Goal: Find specific page/section: Find specific page/section

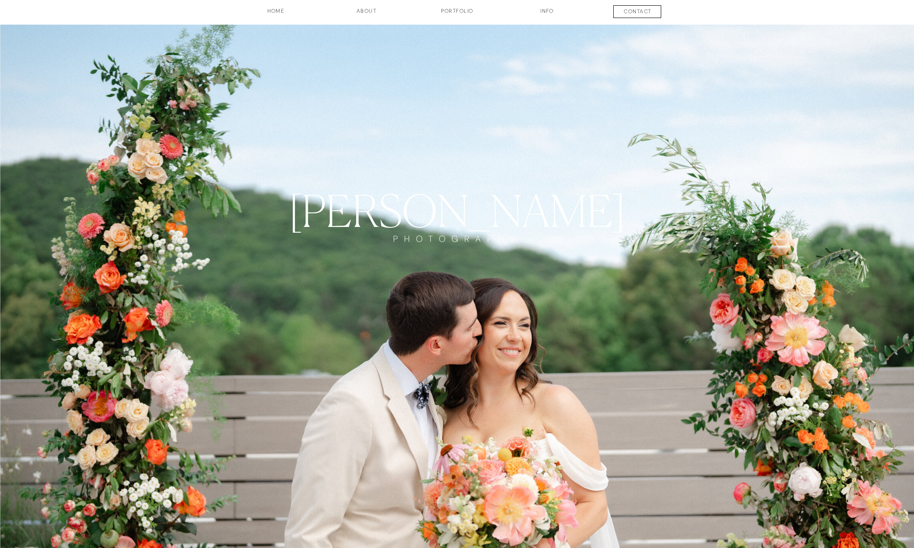
scroll to position [4, 0]
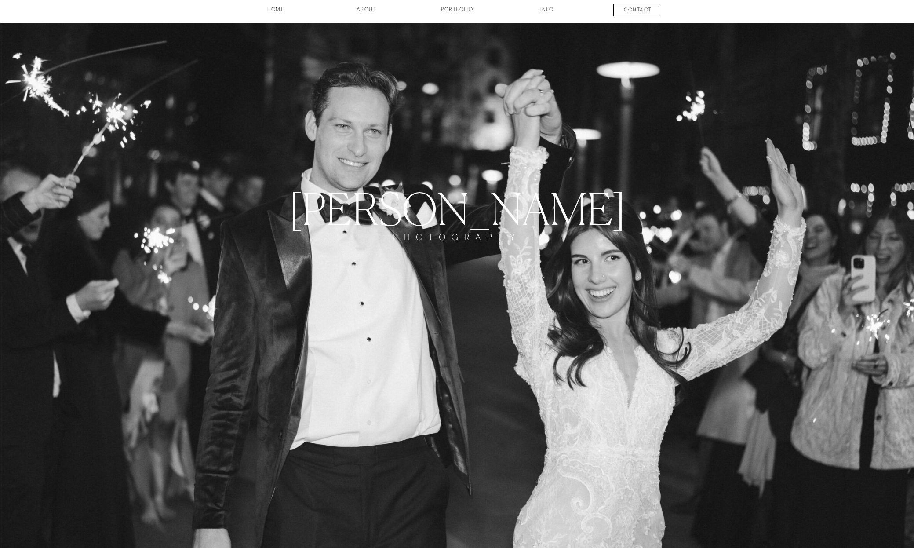
click at [544, 10] on h3 "INFO" at bounding box center [547, 12] width 44 height 15
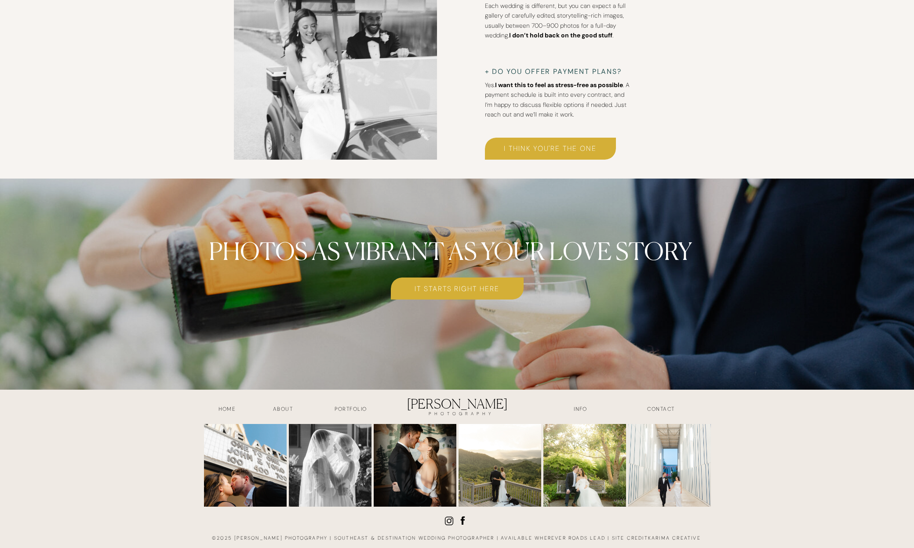
scroll to position [3396, 0]
click at [451, 287] on h3 "It starts right here" at bounding box center [457, 288] width 133 height 10
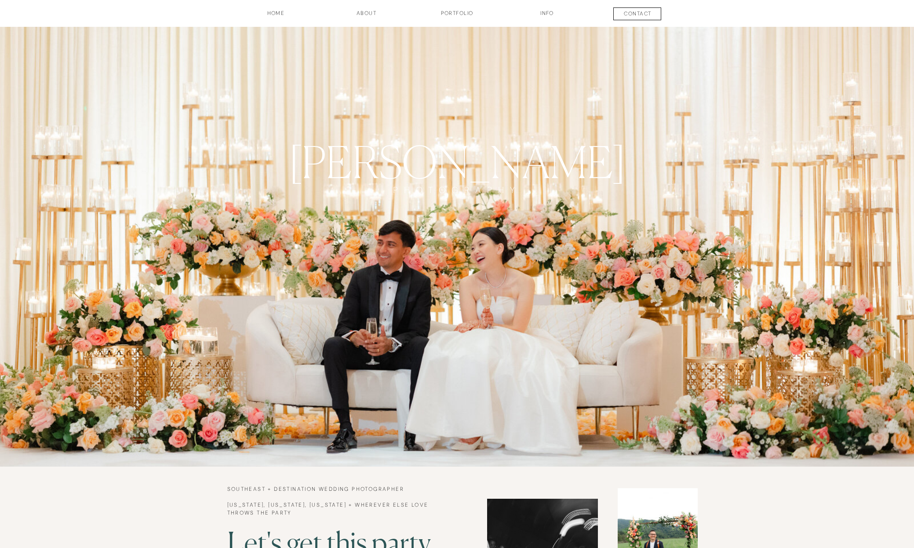
click at [533, 13] on h3 "INFO" at bounding box center [547, 16] width 44 height 15
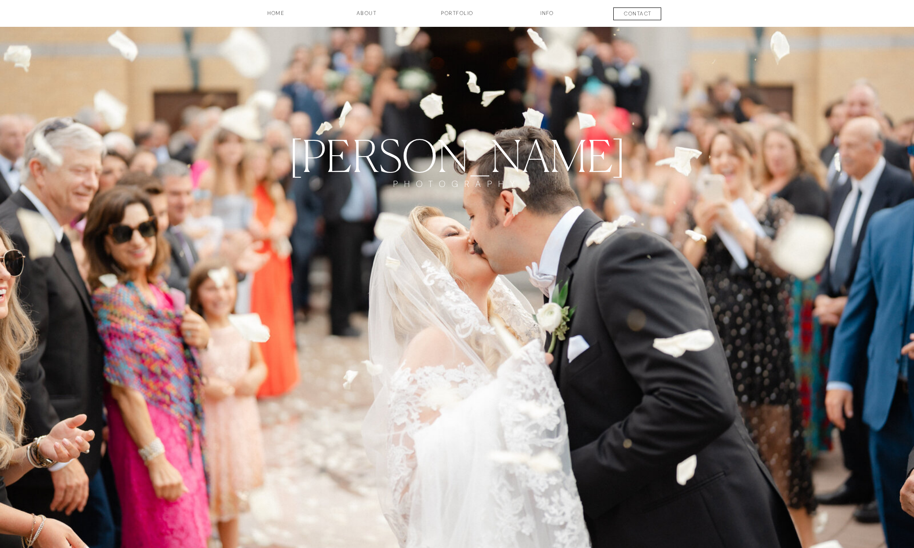
click at [619, 13] on h3 "contact" at bounding box center [637, 15] width 65 height 11
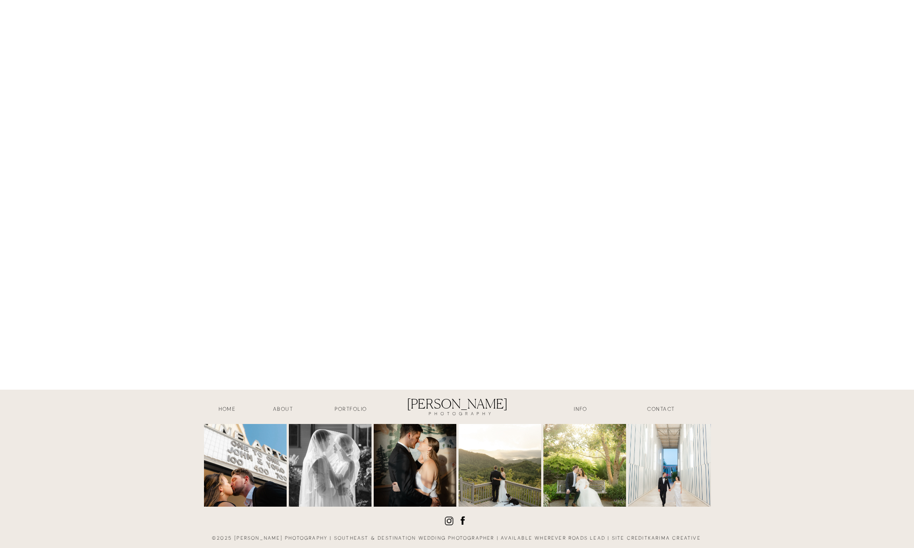
scroll to position [903, 0]
click at [287, 407] on h3 "about" at bounding box center [283, 410] width 44 height 10
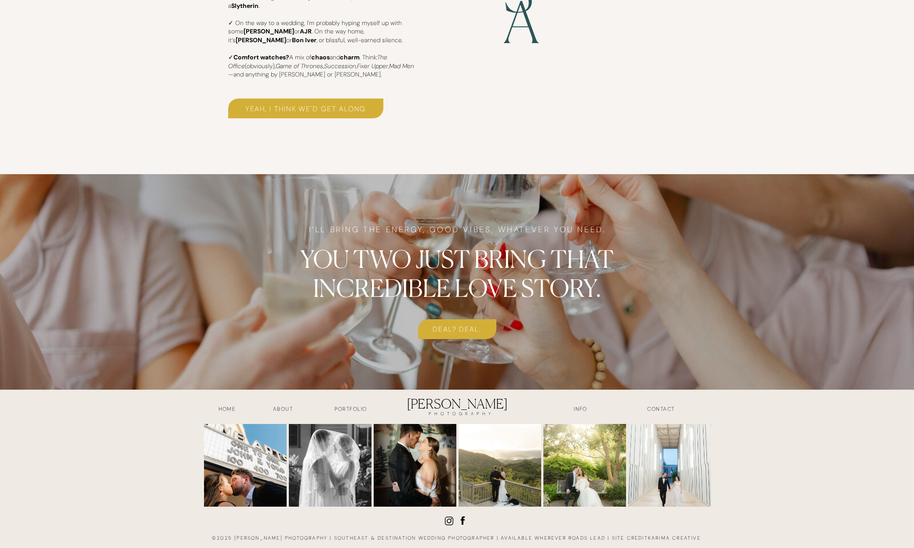
scroll to position [2073, 0]
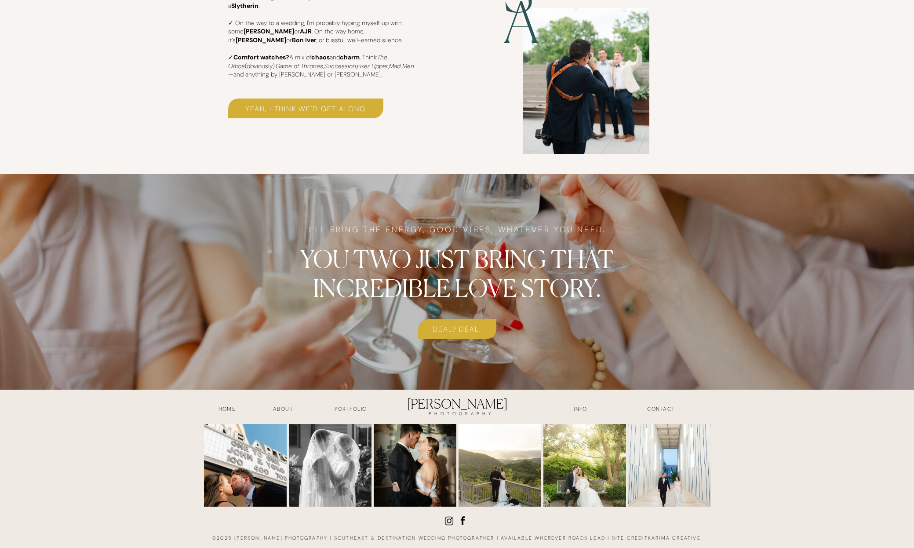
click at [227, 409] on h3 "HOME" at bounding box center [227, 410] width 44 height 10
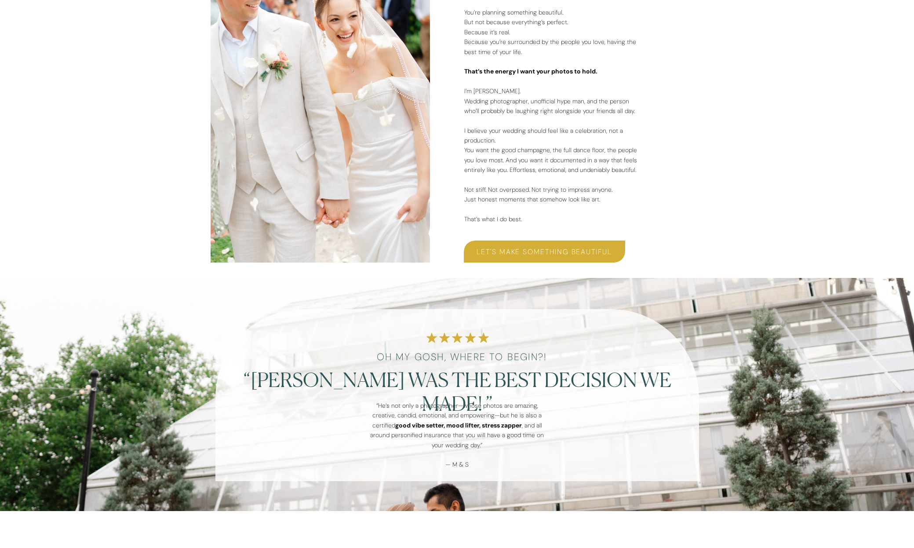
scroll to position [1412, 0]
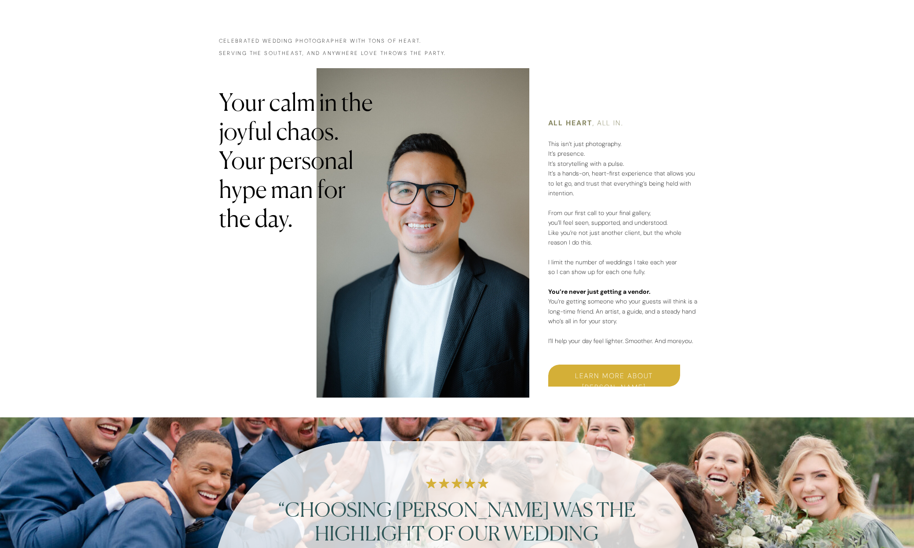
click at [595, 378] on h3 "LEARN MORE ABOUT SIMON" at bounding box center [614, 375] width 132 height 10
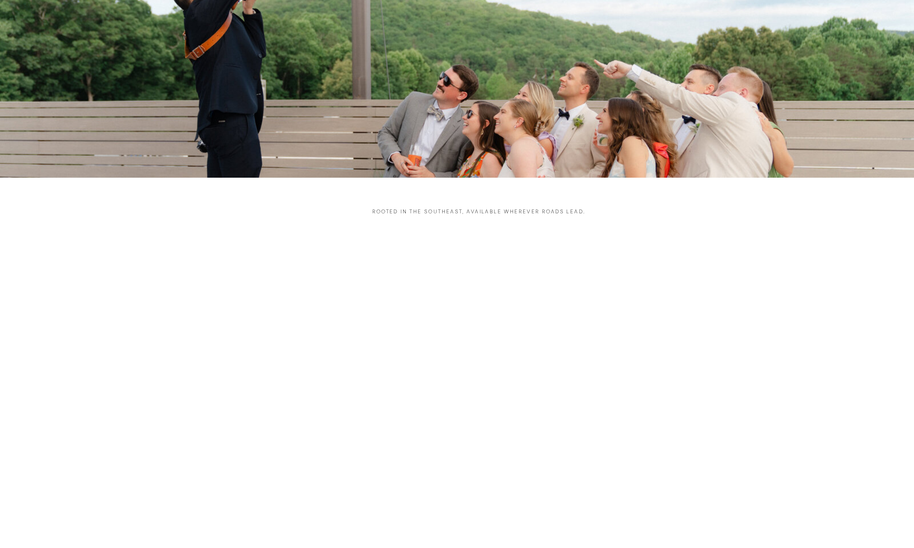
scroll to position [501, 0]
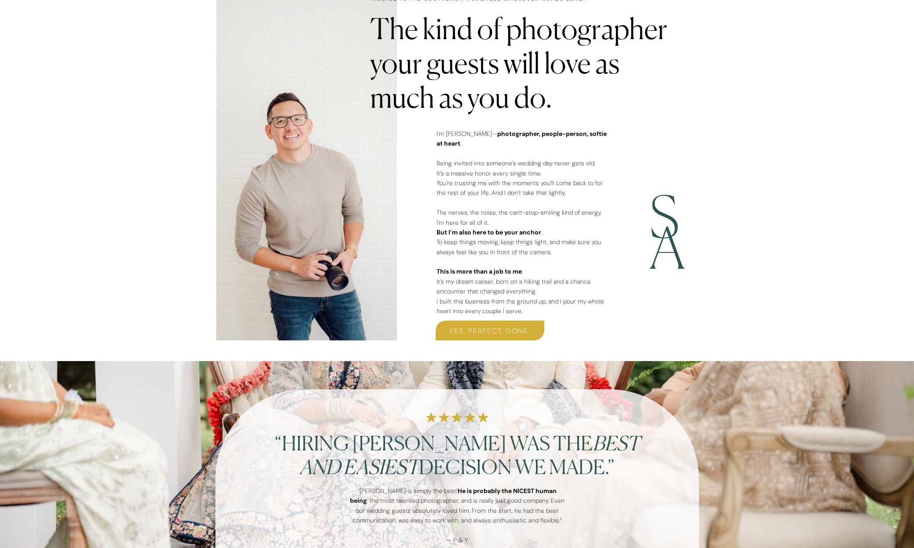
click at [463, 327] on h3 "yes. perfect. done." at bounding box center [490, 330] width 109 height 10
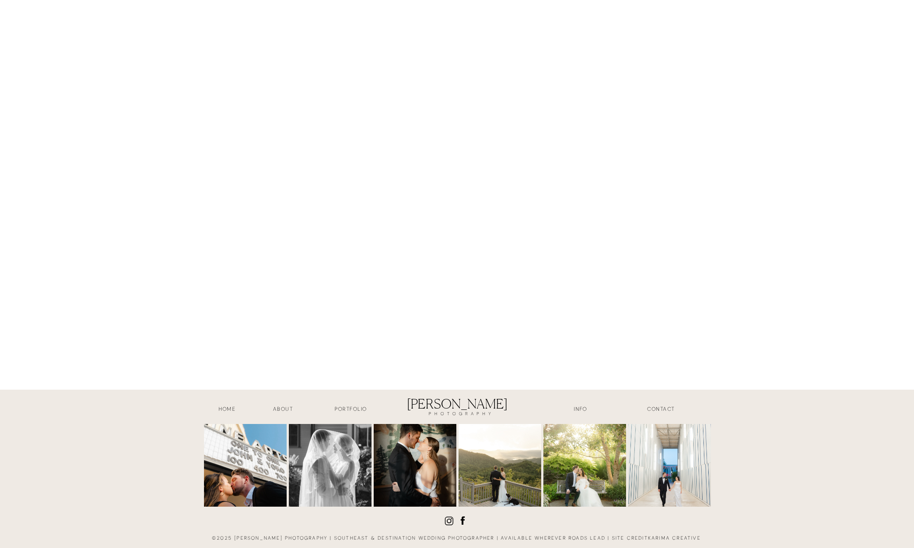
scroll to position [903, 0]
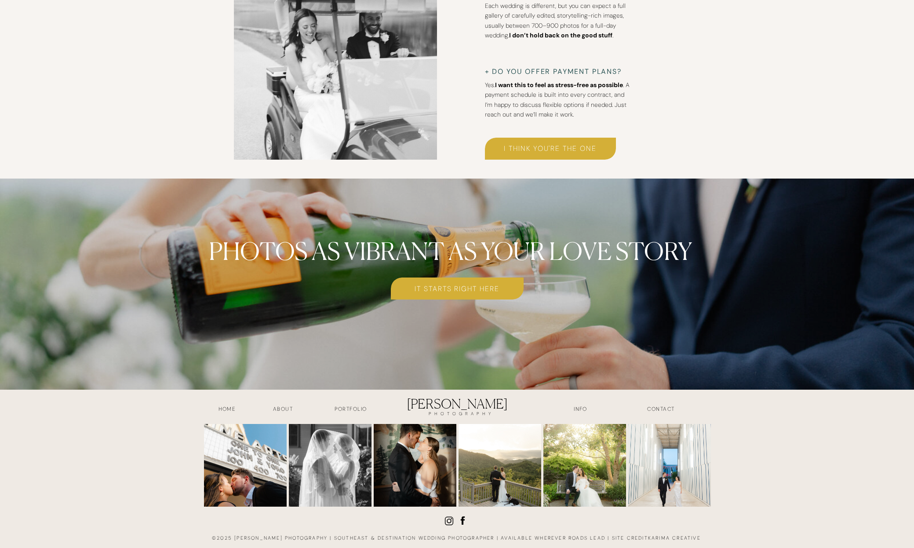
scroll to position [3396, 0]
click at [517, 145] on h3 "i think you're the one" at bounding box center [550, 148] width 131 height 10
click at [581, 408] on h3 "INFO" at bounding box center [581, 410] width 44 height 10
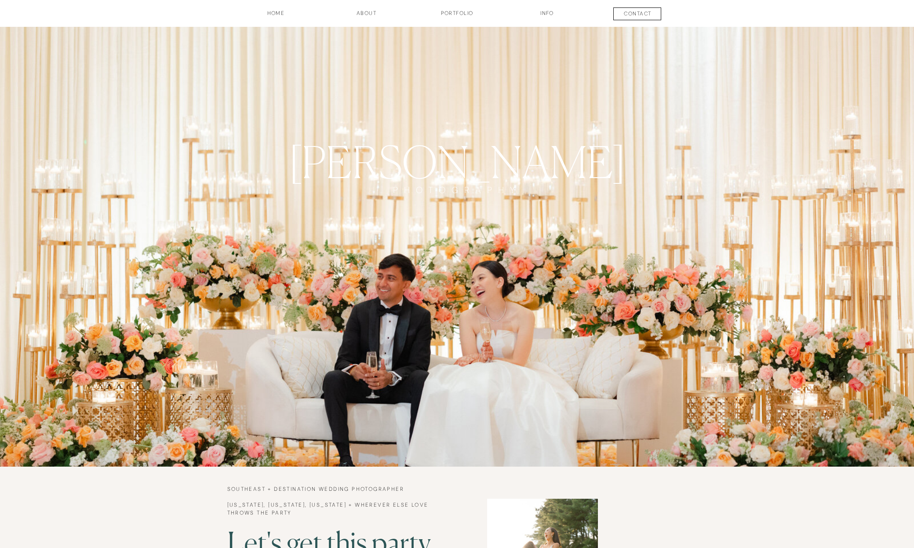
scroll to position [320, 0]
